Goal: Check status: Check status

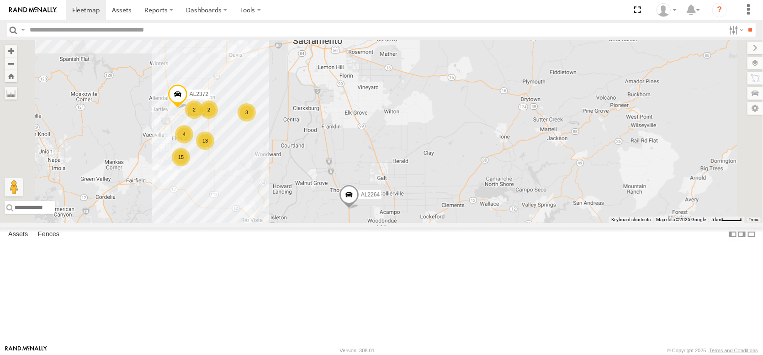
drag, startPoint x: 271, startPoint y: 74, endPoint x: 271, endPoint y: 217, distance: 142.6
click at [271, 217] on div "FRONTLOADER JD344H AL2264 AL2339 AL2368 AL2309 AL2372 2 15 7 13 2 2 3 4 AL2348 2" at bounding box center [381, 131] width 763 height 183
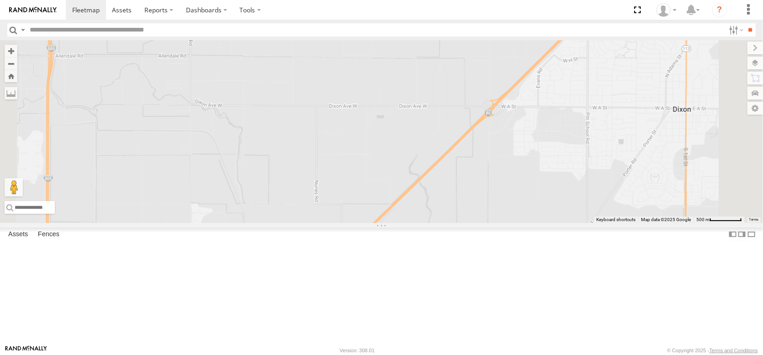
drag, startPoint x: 267, startPoint y: 151, endPoint x: 266, endPoint y: 281, distance: 129.4
click at [266, 223] on div "FRONTLOADER JD344H AL2264 AL2339 AL2368 AL2309 AL2372 AL2348 PT2390 AL2338 AL23…" at bounding box center [381, 131] width 763 height 183
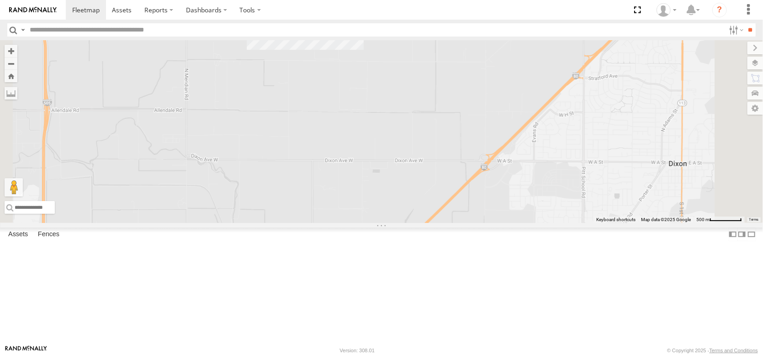
drag, startPoint x: 333, startPoint y: 214, endPoint x: 328, endPoint y: 320, distance: 105.2
click at [328, 223] on div "FRONTLOADER JD344H AL2264 AL2339 AL2368 AL2309 AL2372 AL2348 PT2390 AL2338 AL23…" at bounding box center [381, 131] width 763 height 183
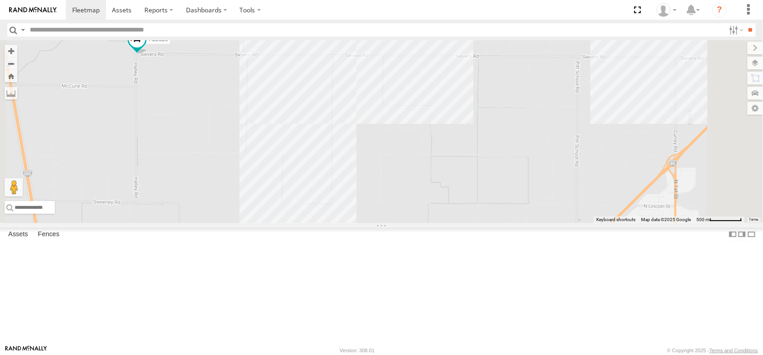
drag, startPoint x: 327, startPoint y: 195, endPoint x: 366, endPoint y: 373, distance: 182.5
click at [366, 355] on html at bounding box center [381, 177] width 763 height 355
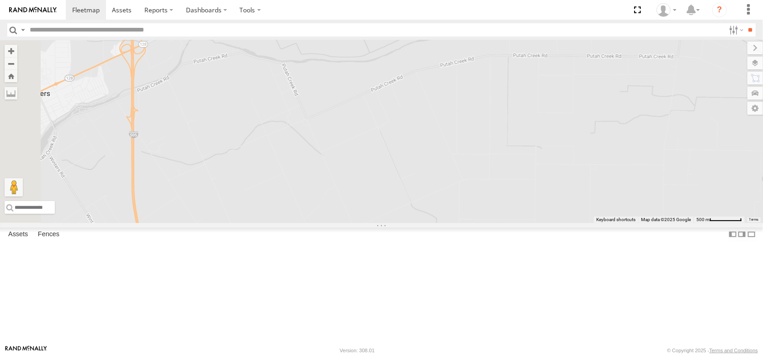
drag, startPoint x: 304, startPoint y: 286, endPoint x: 367, endPoint y: 326, distance: 75.5
click at [369, 223] on div "FRONTLOADER JD344H AL2264 AL2339 AL2368 AL2309 AL2372 AL2348 PT2390 AL2338 AL23…" at bounding box center [381, 131] width 763 height 183
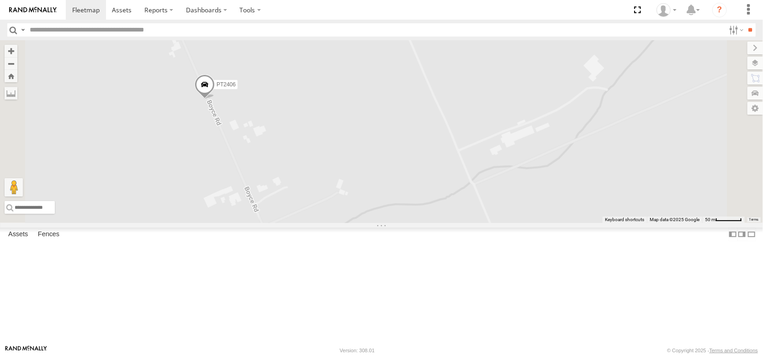
click at [215, 99] on span at bounding box center [205, 87] width 20 height 25
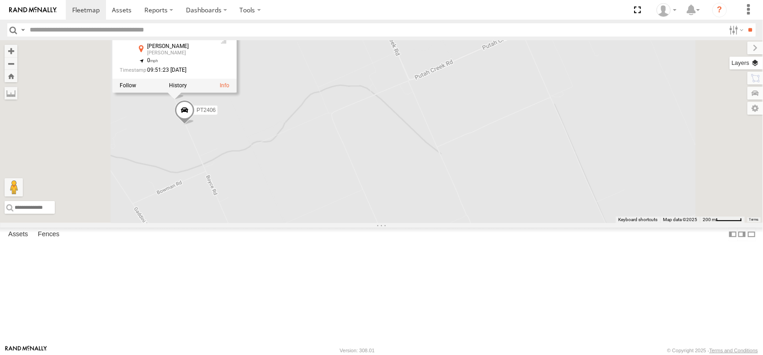
click at [759, 68] on label at bounding box center [746, 63] width 33 height 13
click at [0, 0] on span "Overlays" at bounding box center [0, 0] width 0 height 0
click at [0, 0] on span "Basemaps" at bounding box center [0, 0] width 0 height 0
click at [0, 0] on span "Satellite + Roadmap" at bounding box center [0, 0] width 0 height 0
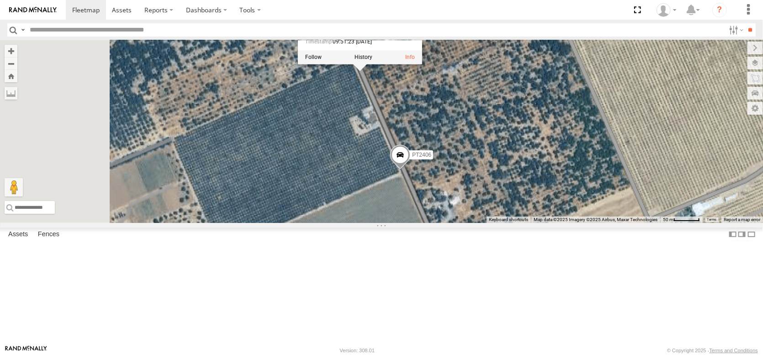
drag, startPoint x: 344, startPoint y: 170, endPoint x: 611, endPoint y: 229, distance: 273.4
click at [611, 223] on div "FRONTLOADER JD344H AL2264 AL2339 AL2368 AL2309 AL2372 AL2348 PT2390 AL2338 AL23…" at bounding box center [381, 131] width 763 height 183
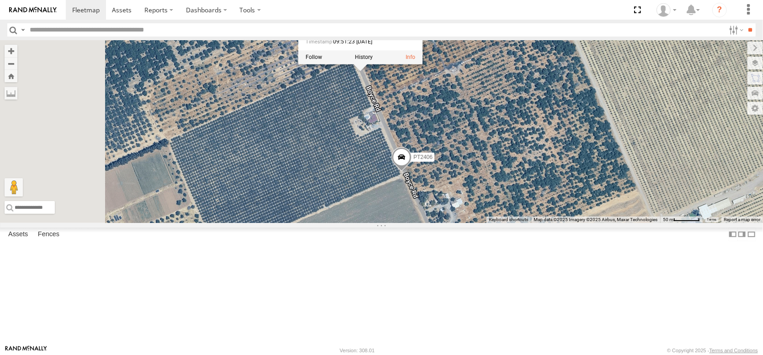
click at [433, 160] on span "PT2406" at bounding box center [423, 157] width 19 height 6
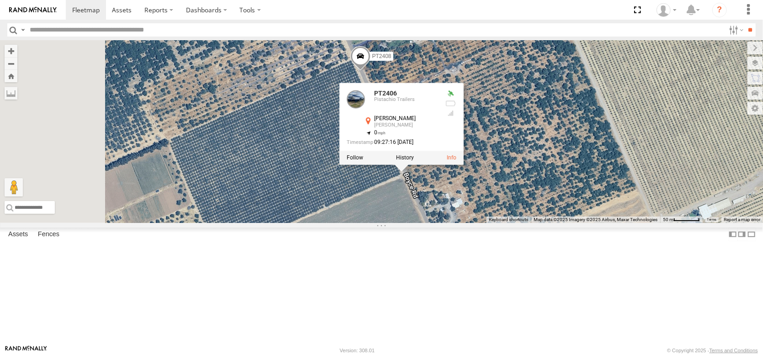
click at [394, 61] on label "PT2408" at bounding box center [379, 56] width 28 height 9
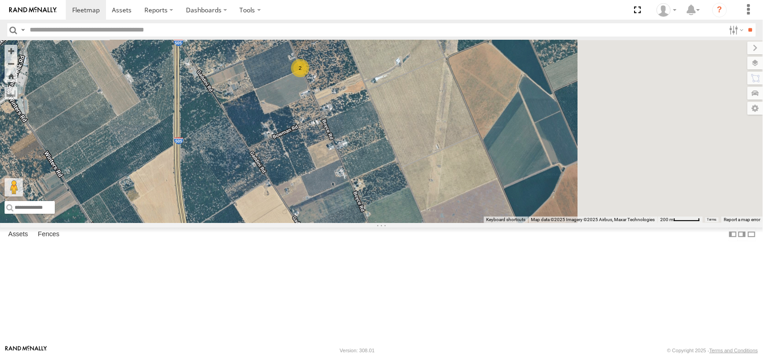
drag, startPoint x: 472, startPoint y: 252, endPoint x: 366, endPoint y: 133, distance: 160.3
click at [368, 135] on div "3 2" at bounding box center [381, 131] width 763 height 183
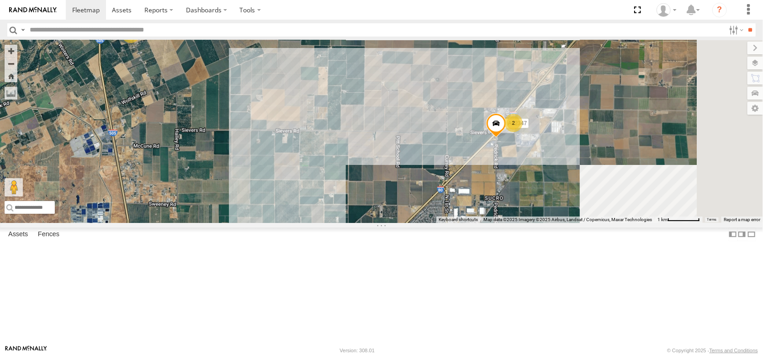
drag, startPoint x: 430, startPoint y: 246, endPoint x: 285, endPoint y: 174, distance: 161.3
click at [285, 174] on div "2 AL2347 3 2 2 AL2129" at bounding box center [381, 131] width 763 height 183
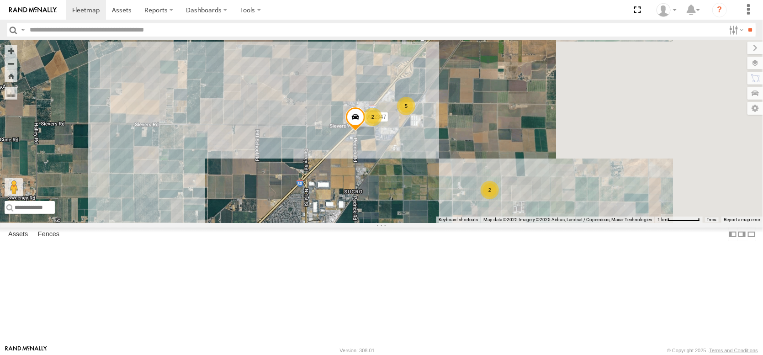
drag, startPoint x: 523, startPoint y: 193, endPoint x: 390, endPoint y: 189, distance: 133.1
click at [390, 189] on div "2 AL2347 3 2 2 AL2129 5 2" at bounding box center [381, 131] width 763 height 183
